Goal: Task Accomplishment & Management: Use online tool/utility

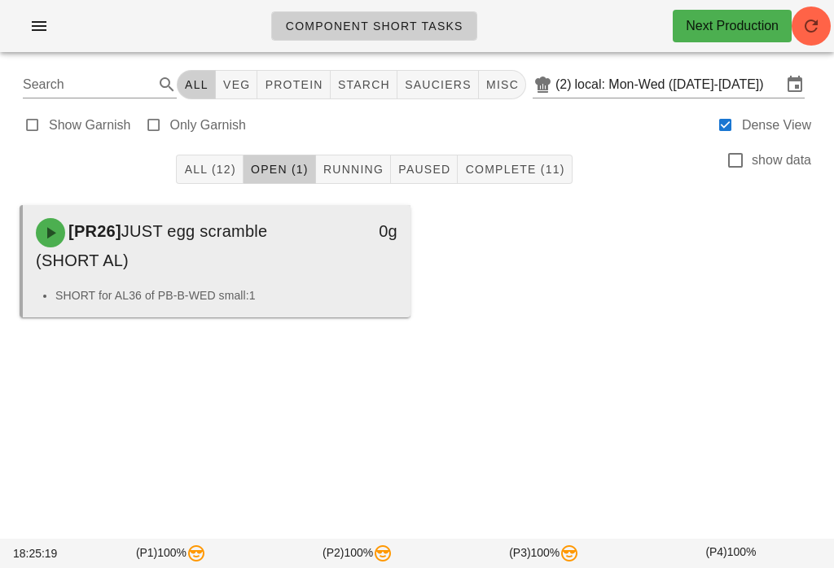
click at [283, 244] on div "[PR26] JUST egg scramble (SHORT AL)" at bounding box center [169, 245] width 286 height 75
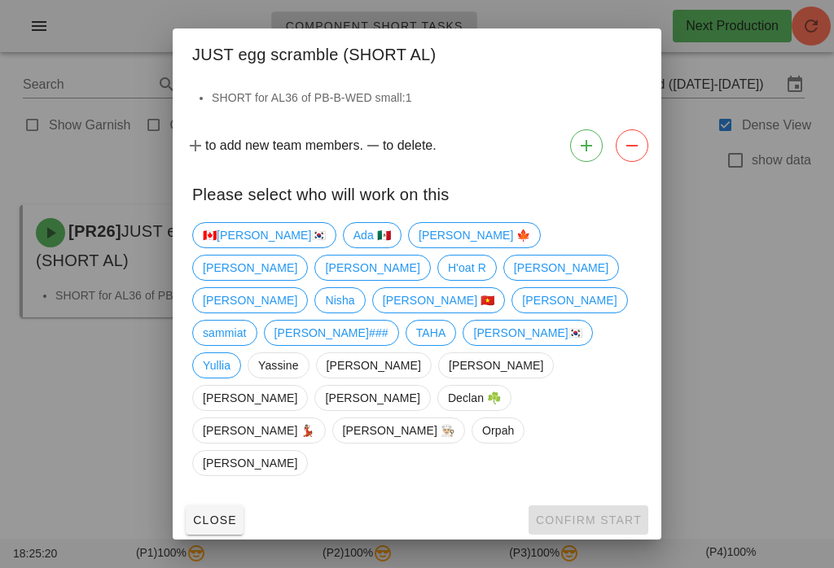
click at [608, 499] on div "Close Confirm Start" at bounding box center [417, 520] width 489 height 42
click at [419, 248] on span "[PERSON_NAME] 🍁" at bounding box center [475, 235] width 112 height 24
click at [571, 514] on span "Confirm Start" at bounding box center [588, 520] width 107 height 13
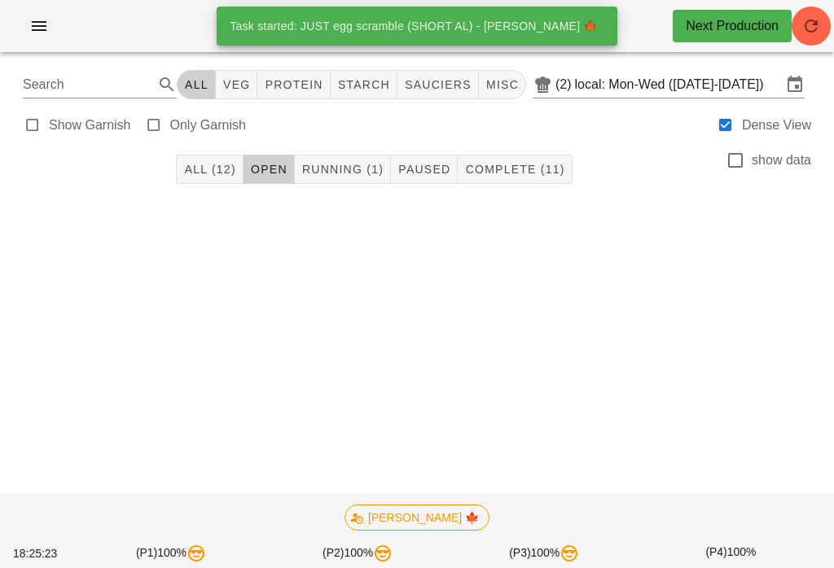
click at [379, 163] on span "Running (1)" at bounding box center [342, 169] width 82 height 13
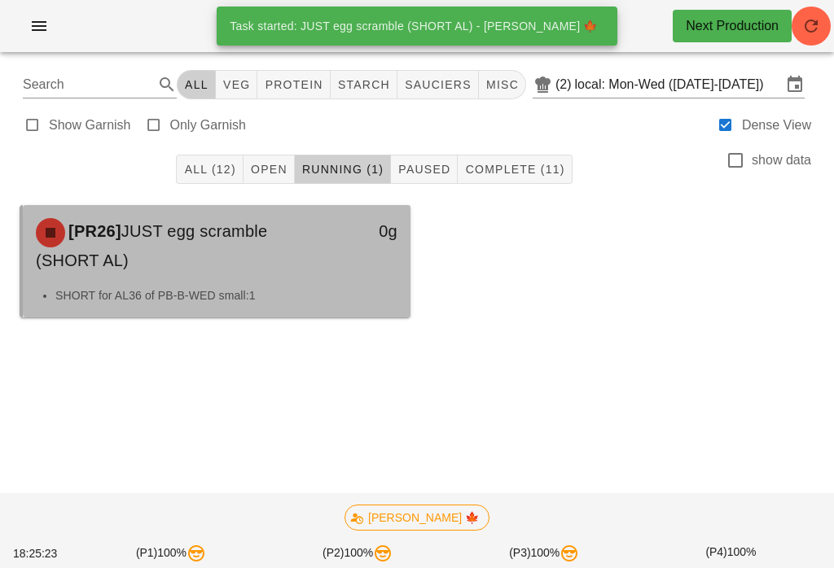
click at [379, 278] on div "0g" at bounding box center [359, 245] width 95 height 75
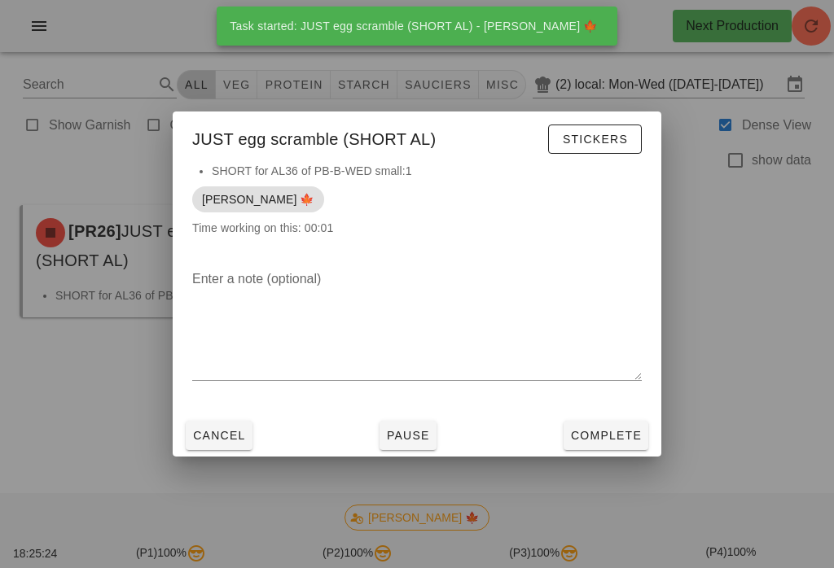
click at [622, 440] on span "Complete" at bounding box center [606, 435] width 72 height 13
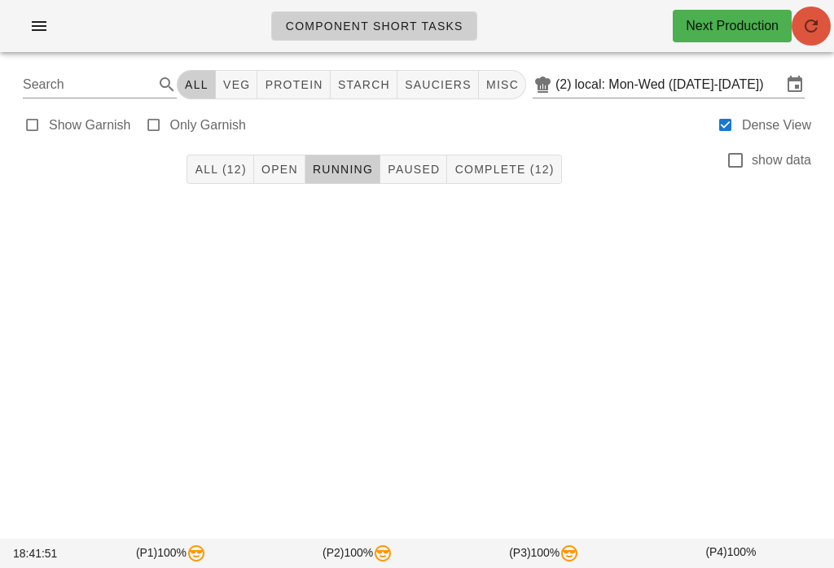
click at [795, 24] on span "button" at bounding box center [810, 26] width 39 height 20
